Goal: Task Accomplishment & Management: Complete application form

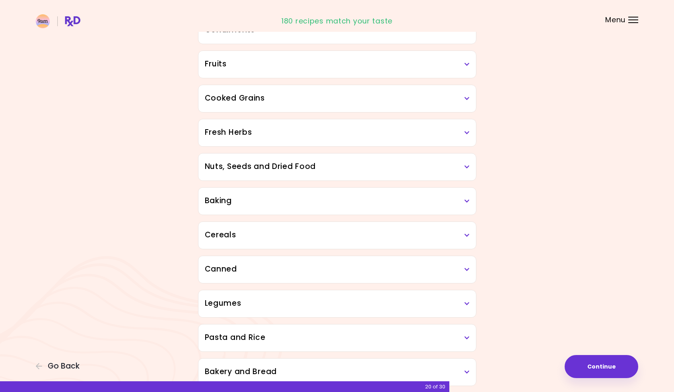
scroll to position [275, 0]
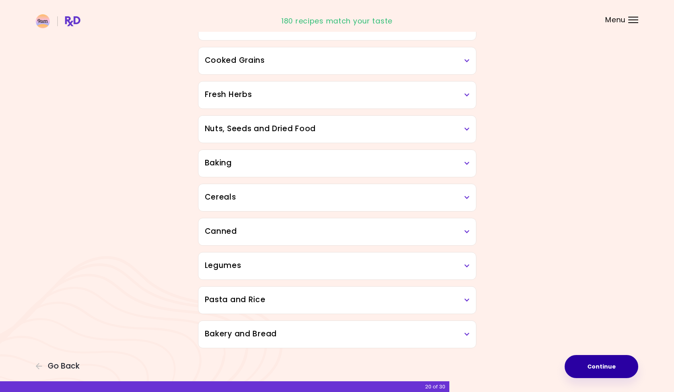
click at [593, 366] on button "Continue" at bounding box center [602, 366] width 74 height 23
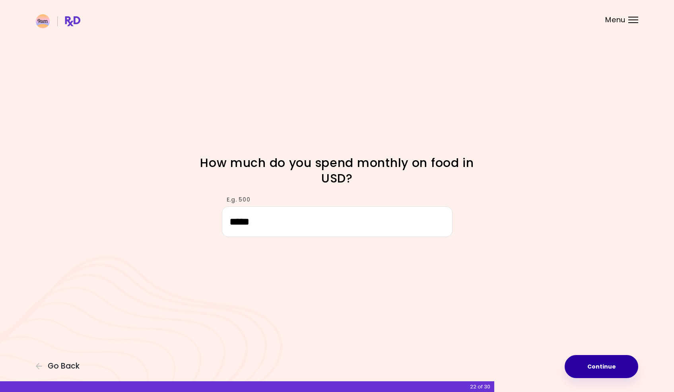
click at [606, 367] on button "Continue" at bounding box center [602, 366] width 74 height 23
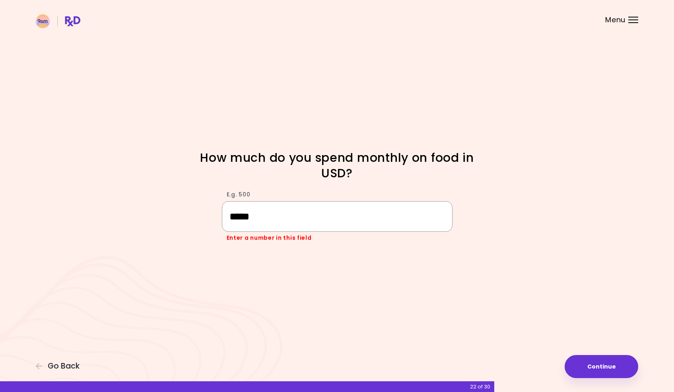
click at [236, 215] on input "*****" at bounding box center [337, 216] width 231 height 31
type input "****"
drag, startPoint x: 580, startPoint y: 357, endPoint x: 575, endPoint y: 355, distance: 5.7
click at [579, 356] on button "Continue" at bounding box center [602, 366] width 74 height 23
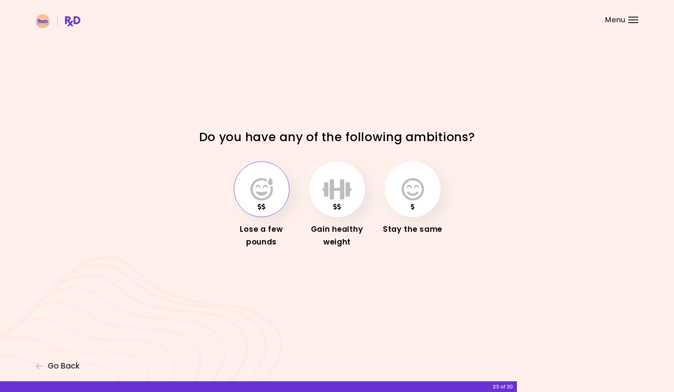
click at [253, 196] on icon "button" at bounding box center [262, 189] width 22 height 23
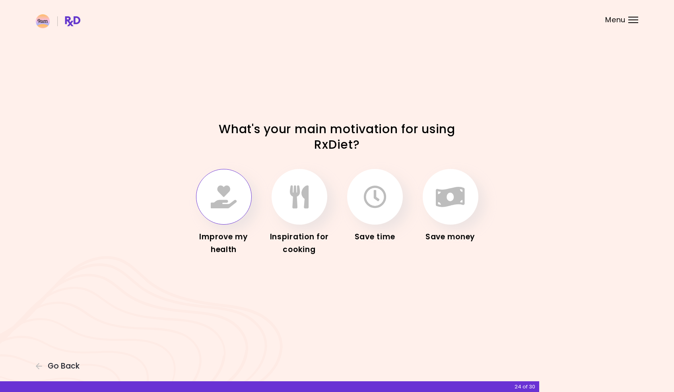
click at [235, 201] on icon "button" at bounding box center [224, 196] width 26 height 23
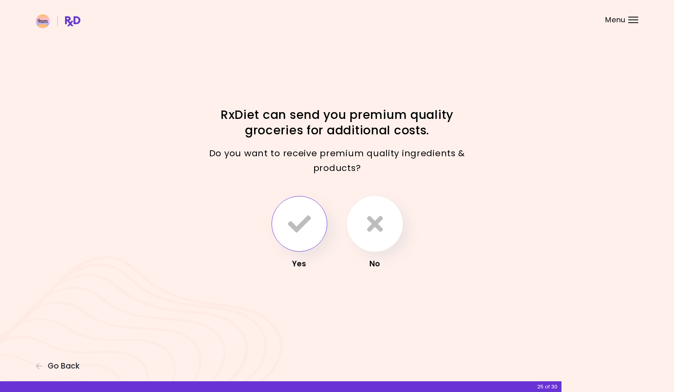
click at [299, 226] on icon "button" at bounding box center [299, 223] width 23 height 23
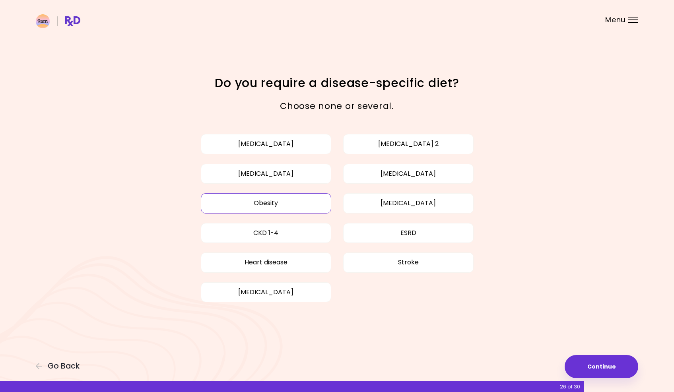
click at [304, 204] on button "Obesity" at bounding box center [266, 203] width 131 height 20
click at [616, 365] on button "Continue" at bounding box center [602, 366] width 74 height 23
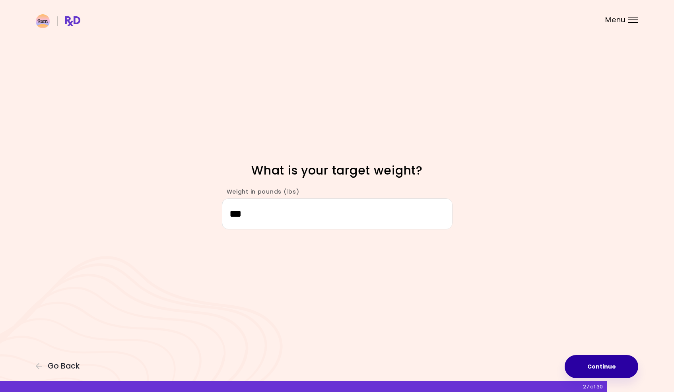
type input "***"
click at [602, 364] on button "Continue" at bounding box center [602, 366] width 74 height 23
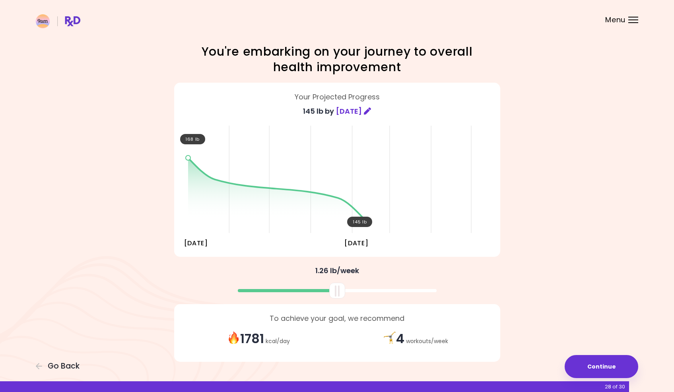
scroll to position [19, 0]
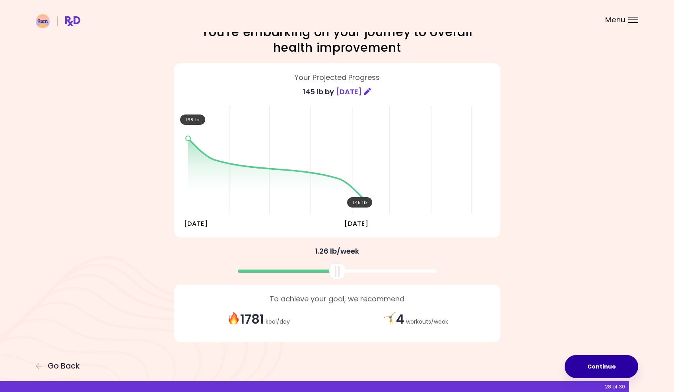
click at [597, 369] on button "Continue" at bounding box center [602, 366] width 74 height 23
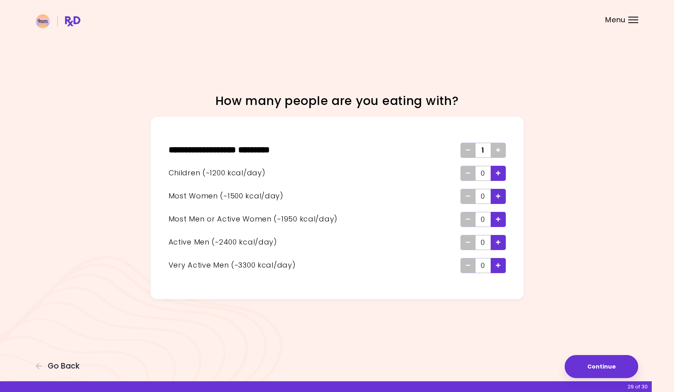
click at [501, 173] on icon "Add - Child" at bounding box center [498, 173] width 5 height 5
click at [499, 241] on icon "Add - Active Man" at bounding box center [498, 242] width 5 height 5
click at [585, 357] on button "Continue" at bounding box center [602, 366] width 74 height 23
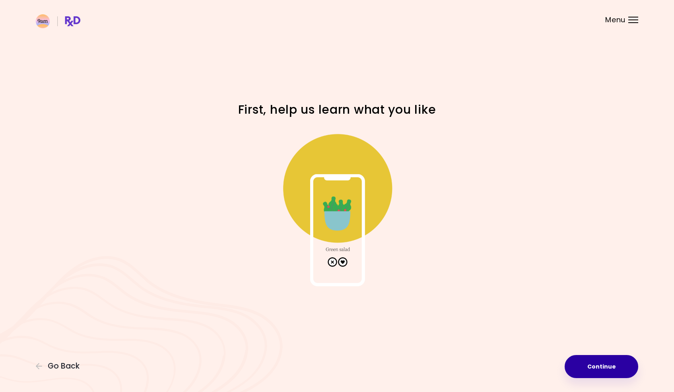
click at [599, 364] on button "Continue" at bounding box center [602, 366] width 74 height 23
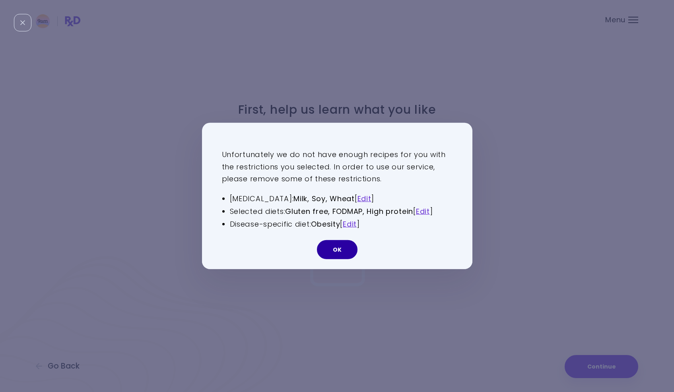
click at [343, 250] on button "OK" at bounding box center [337, 249] width 41 height 19
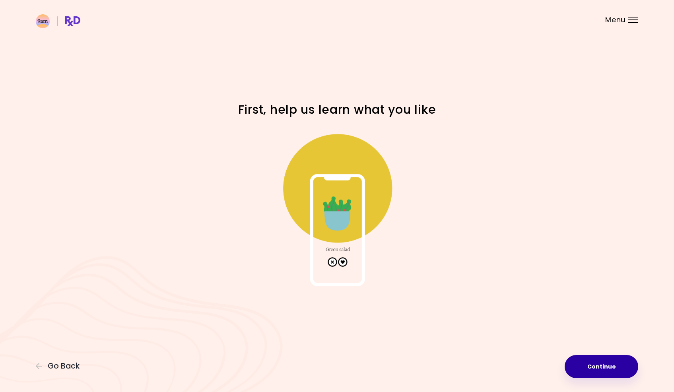
click at [597, 373] on button "Continue" at bounding box center [602, 366] width 74 height 23
